Goal: Check status

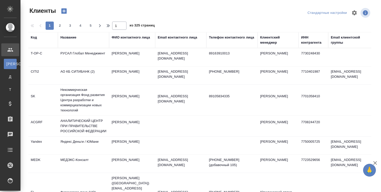
select select "RU"
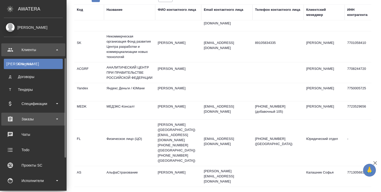
scroll to position [26, 0]
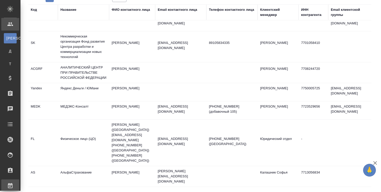
click at [10, 184] on div "Работы" at bounding box center [3, 186] width 13 height 8
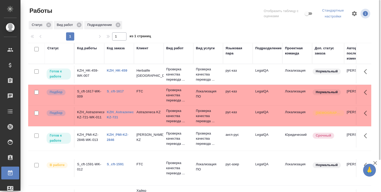
click at [116, 136] on div "KZH_PMI-KZ-2846" at bounding box center [119, 137] width 25 height 10
click at [113, 135] on link "KZH_PMI-KZ-2846" at bounding box center [118, 136] width 22 height 9
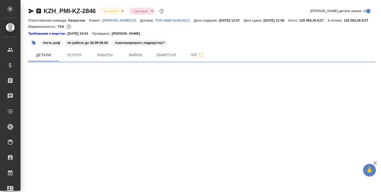
select select "RU"
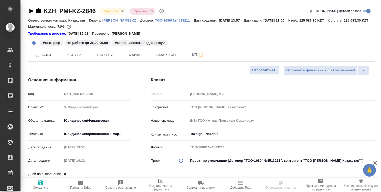
type textarea "x"
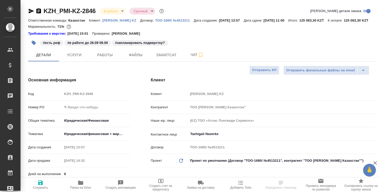
type textarea "x"
drag, startPoint x: 90, startPoint y: 190, endPoint x: 89, endPoint y: 183, distance: 6.7
click at [90, 186] on button "Папка на Drive" at bounding box center [80, 184] width 40 height 14
type textarea "x"
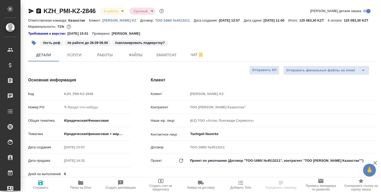
type textarea "x"
select select "RU"
type textarea "x"
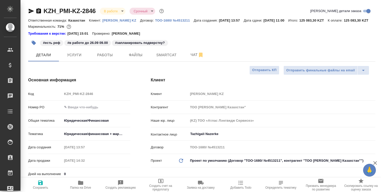
type textarea "x"
click at [168, 58] on span "Smartcat" at bounding box center [166, 55] width 25 height 6
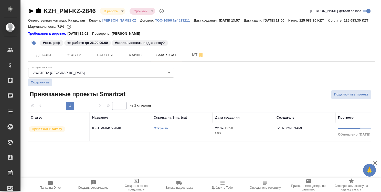
click at [160, 130] on link "Открыть" at bounding box center [161, 128] width 15 height 4
click at [163, 130] on link "Открыть" at bounding box center [161, 128] width 15 height 4
click at [164, 130] on link "Открыть" at bounding box center [161, 128] width 15 height 4
click at [111, 58] on span "Работы" at bounding box center [105, 55] width 25 height 6
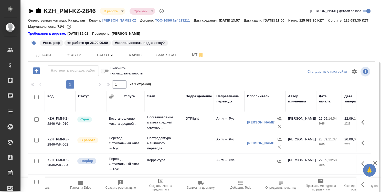
scroll to position [11, 0]
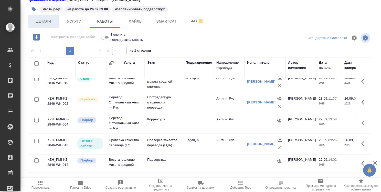
click at [37, 24] on button "Детали" at bounding box center [43, 21] width 31 height 13
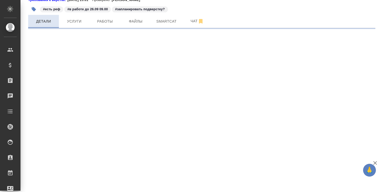
select select "RU"
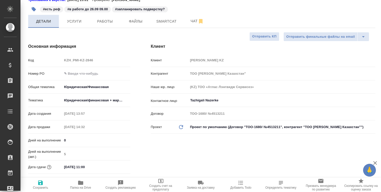
type textarea "x"
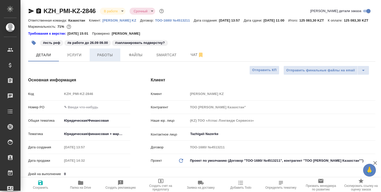
click at [112, 58] on span "Работы" at bounding box center [105, 55] width 25 height 6
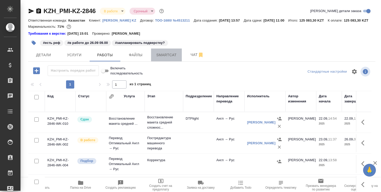
click at [176, 58] on span "Smartcat" at bounding box center [166, 55] width 25 height 6
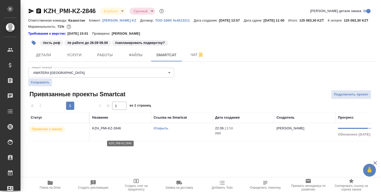
click at [106, 131] on p "KZH_PMI-KZ-2846" at bounding box center [120, 128] width 56 height 5
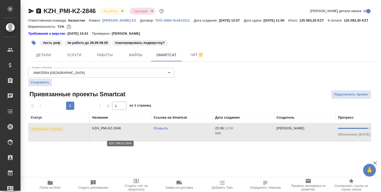
click at [106, 131] on p "KZH_PMI-KZ-2846" at bounding box center [120, 128] width 56 height 5
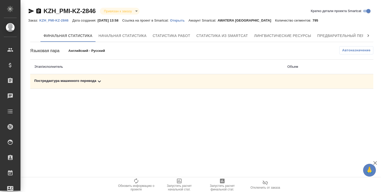
click at [371, 37] on div at bounding box center [368, 35] width 10 height 12
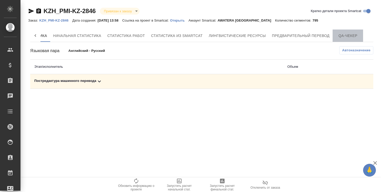
click at [354, 38] on span "QA-чекер" at bounding box center [348, 36] width 25 height 6
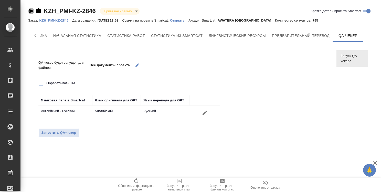
click at [31, 12] on icon "button" at bounding box center [31, 11] width 5 height 5
